Goal: Task Accomplishment & Management: Use online tool/utility

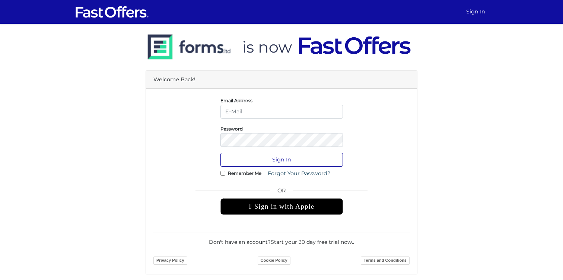
type input "[PERSON_NAME][EMAIL_ADDRESS][DOMAIN_NAME]"
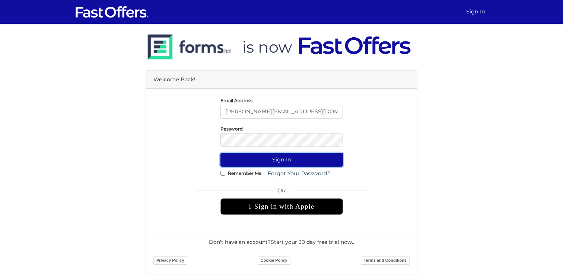
click at [272, 156] on button "Sign In" at bounding box center [281, 160] width 123 height 14
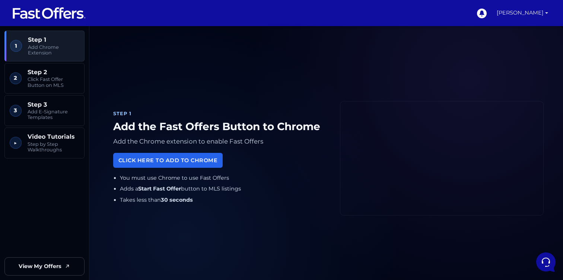
click at [520, 11] on link "[PERSON_NAME]" at bounding box center [522, 13] width 57 height 26
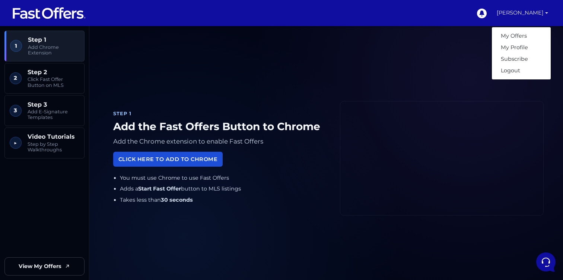
click at [177, 158] on link "Click Here to Add to Chrome" at bounding box center [167, 159] width 109 height 15
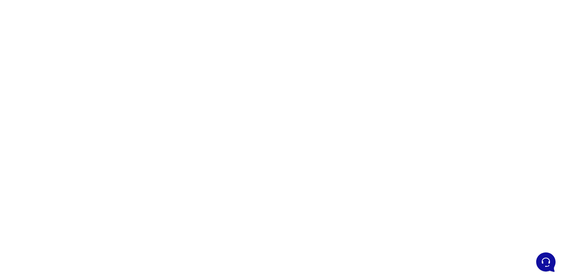
scroll to position [60, 0]
click at [396, 188] on div at bounding box center [281, 150] width 563 height 372
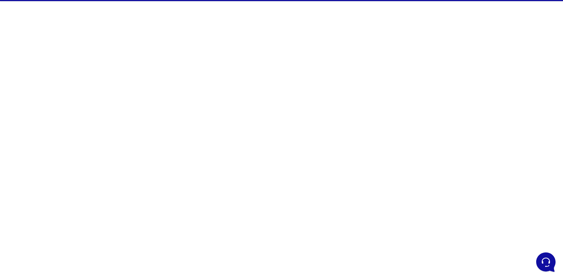
scroll to position [27, 0]
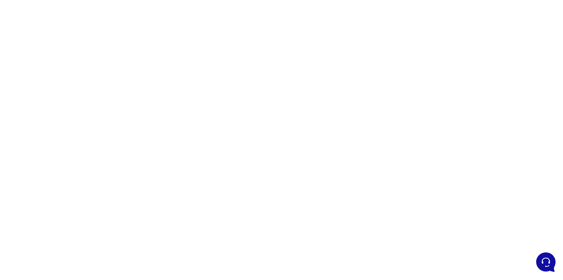
click at [389, 180] on div at bounding box center [281, 183] width 563 height 372
